Goal: Obtain resource: Download file/media

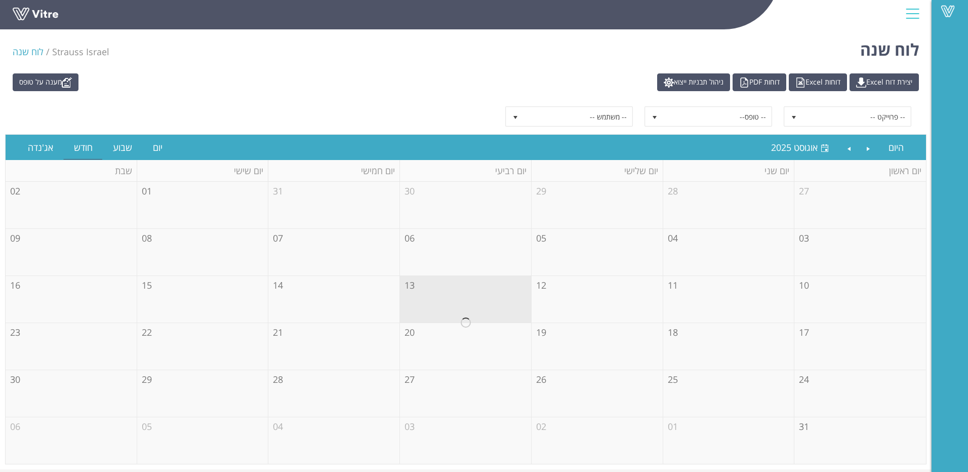
drag, startPoint x: 0, startPoint y: 0, endPoint x: 298, endPoint y: 114, distance: 318.8
drag, startPoint x: 298, startPoint y: 114, endPoint x: 316, endPoint y: 88, distance: 31.6
click at [316, 88] on div "מענה על טופס יצירת דוח Excel דוחות Excel דוחות PDF ניהול תבניות ייצוא" at bounding box center [466, 82] width 922 height 18
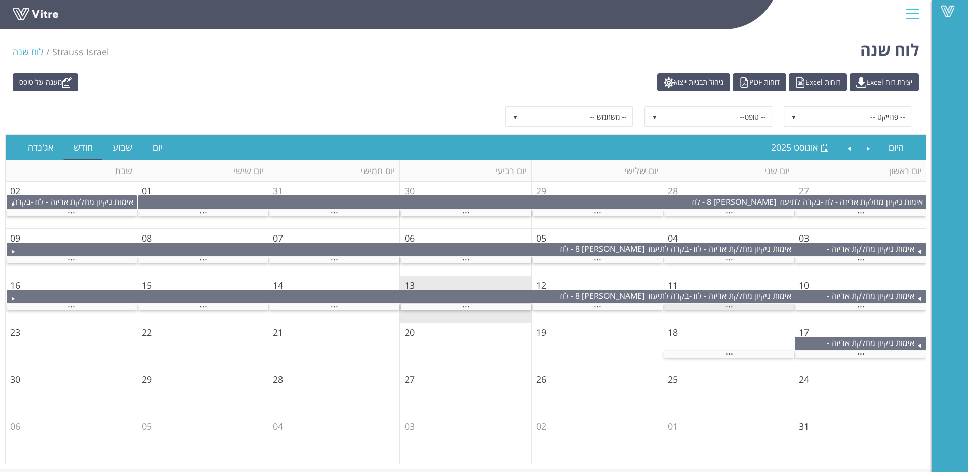
click at [730, 305] on span "..." at bounding box center [730, 304] width 8 height 11
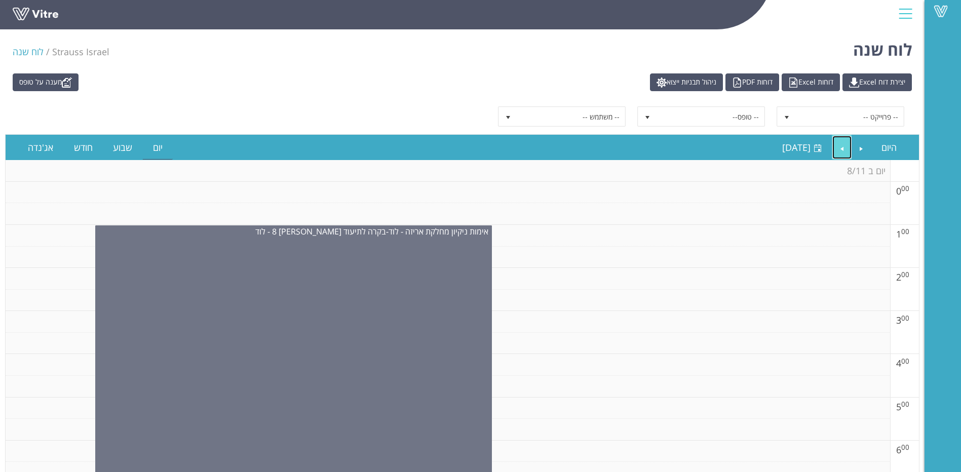
click at [842, 151] on link "Next" at bounding box center [841, 147] width 19 height 23
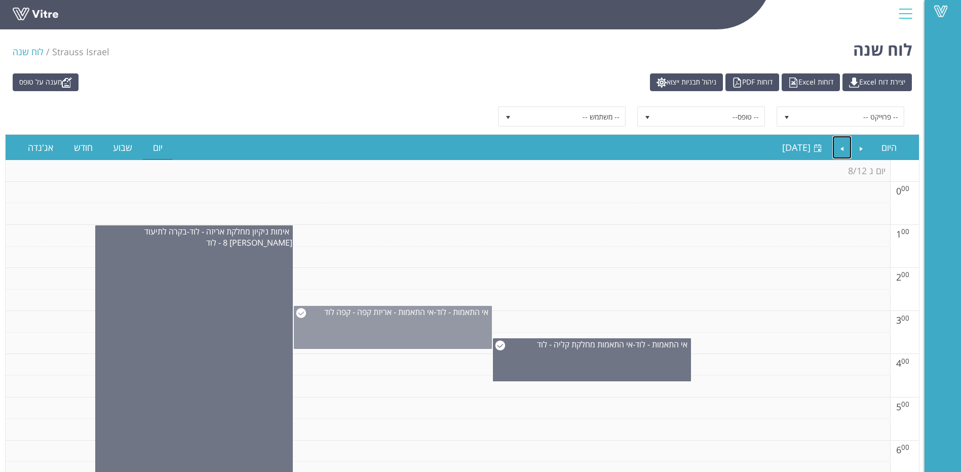
click at [448, 323] on div "אי התאמות - לוד - אי התאמות - אריזת קפה - קפה לוד" at bounding box center [393, 327] width 198 height 43
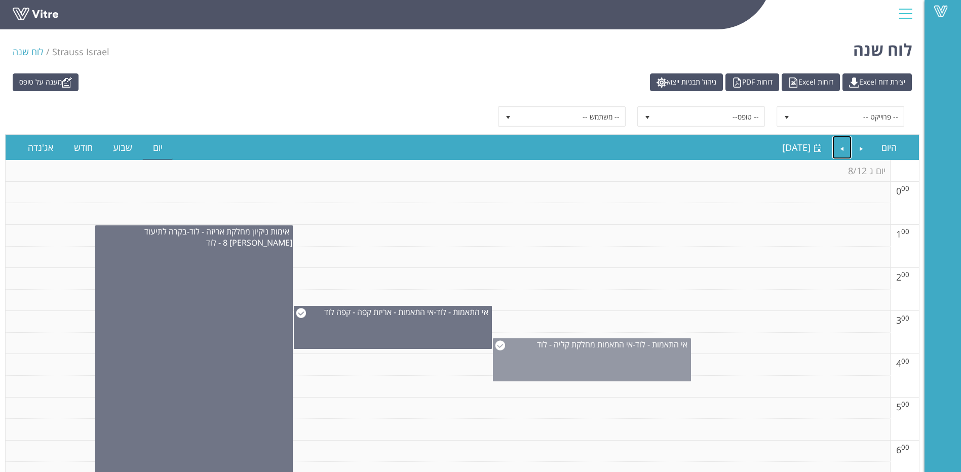
click at [628, 363] on div "אי התאמות - לוד - אי התאמות מחלקת קליה - לוד" at bounding box center [592, 359] width 198 height 43
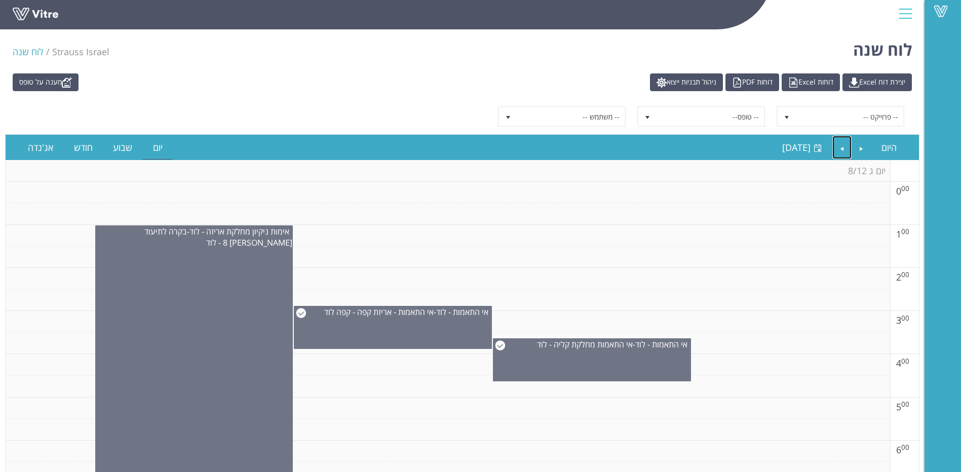
click at [303, 300] on td at bounding box center [448, 301] width 884 height 22
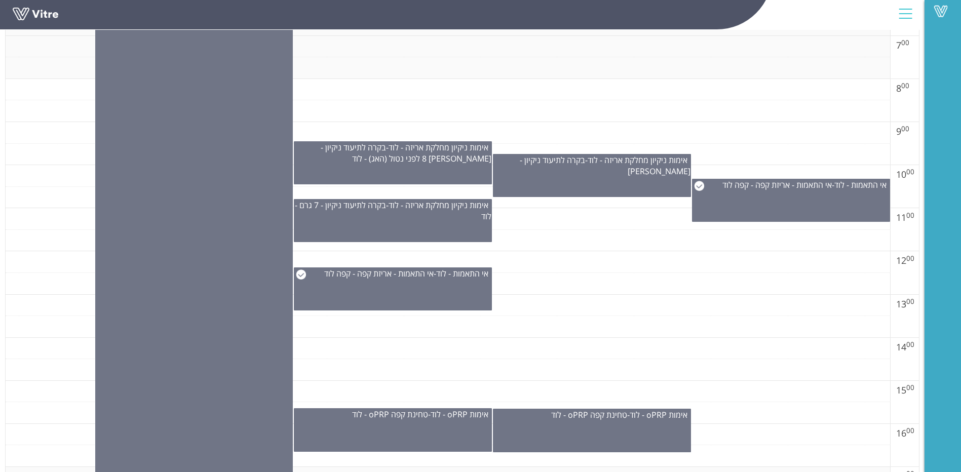
scroll to position [506, 0]
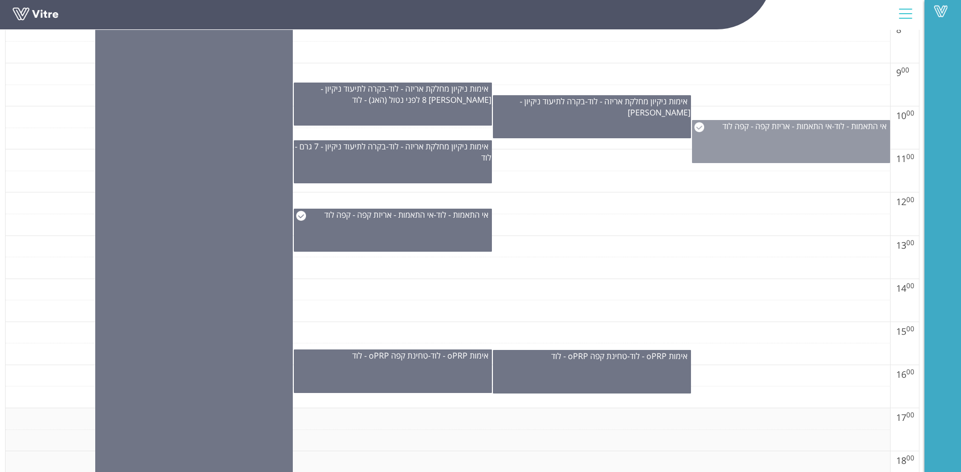
click at [812, 143] on div "אי התאמות - לוד - אי התאמות - אריזת קפה - קפה לוד" at bounding box center [791, 141] width 198 height 43
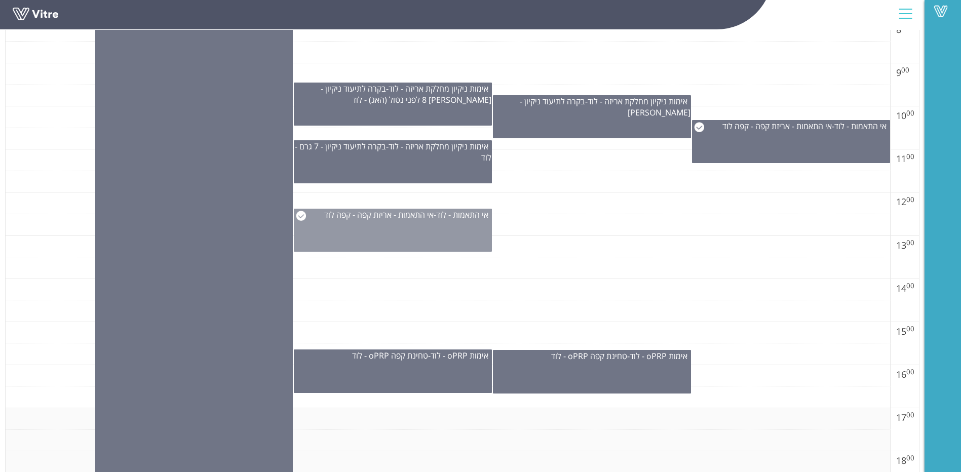
click at [450, 228] on div "אי התאמות - לוד - אי התאמות - אריזת קפה - קפה לוד" at bounding box center [393, 230] width 198 height 43
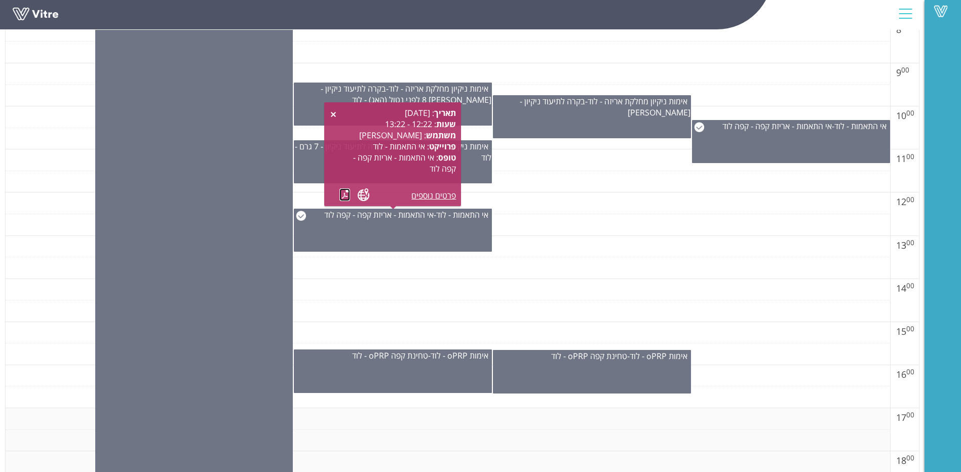
click at [347, 197] on link at bounding box center [344, 194] width 11 height 13
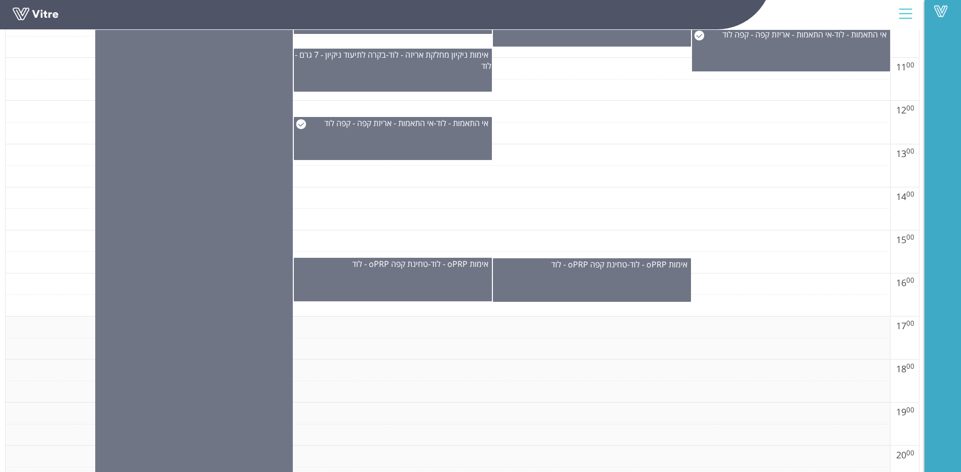
scroll to position [709, 0]
